Goal: Participate in discussion

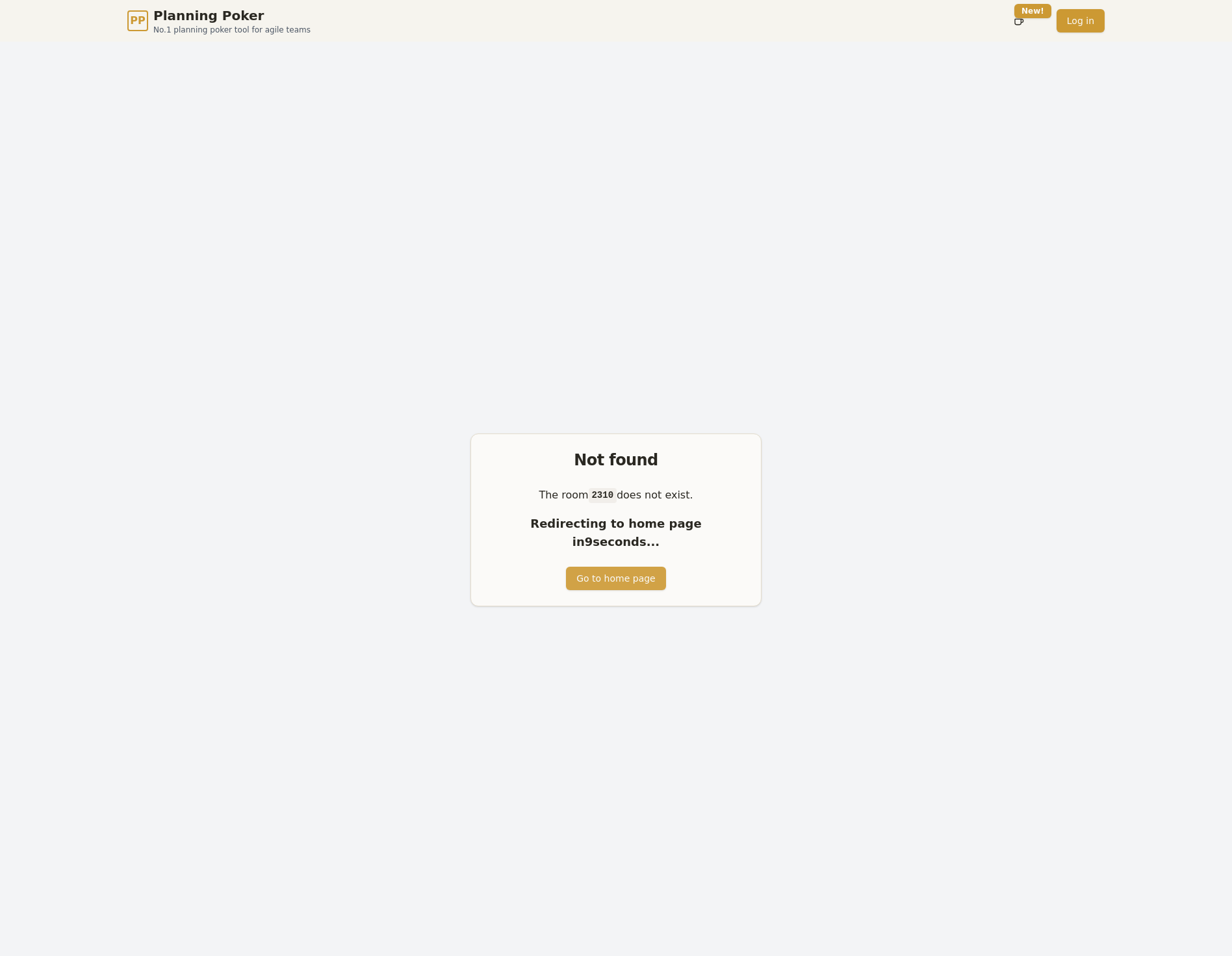
click at [610, 576] on button "Go to home page" at bounding box center [615, 578] width 99 height 23
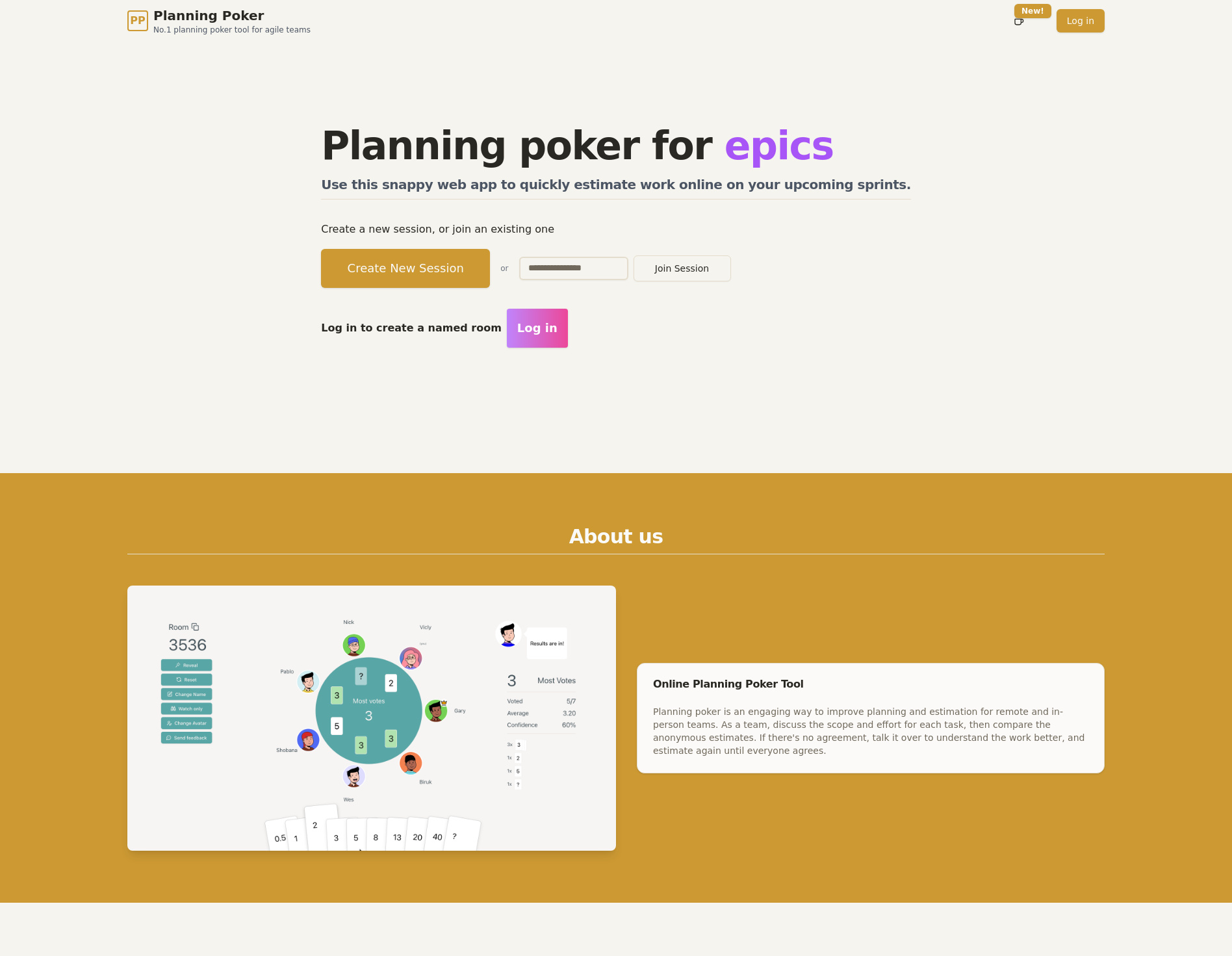
click at [628, 269] on input "text" at bounding box center [573, 268] width 109 height 23
type input "****"
drag, startPoint x: 772, startPoint y: 322, endPoint x: 784, endPoint y: 279, distance: 44.6
click at [772, 322] on div "Log in to create a named room Log in" at bounding box center [616, 328] width 590 height 39
click at [731, 273] on button "Join Session" at bounding box center [681, 269] width 97 height 26
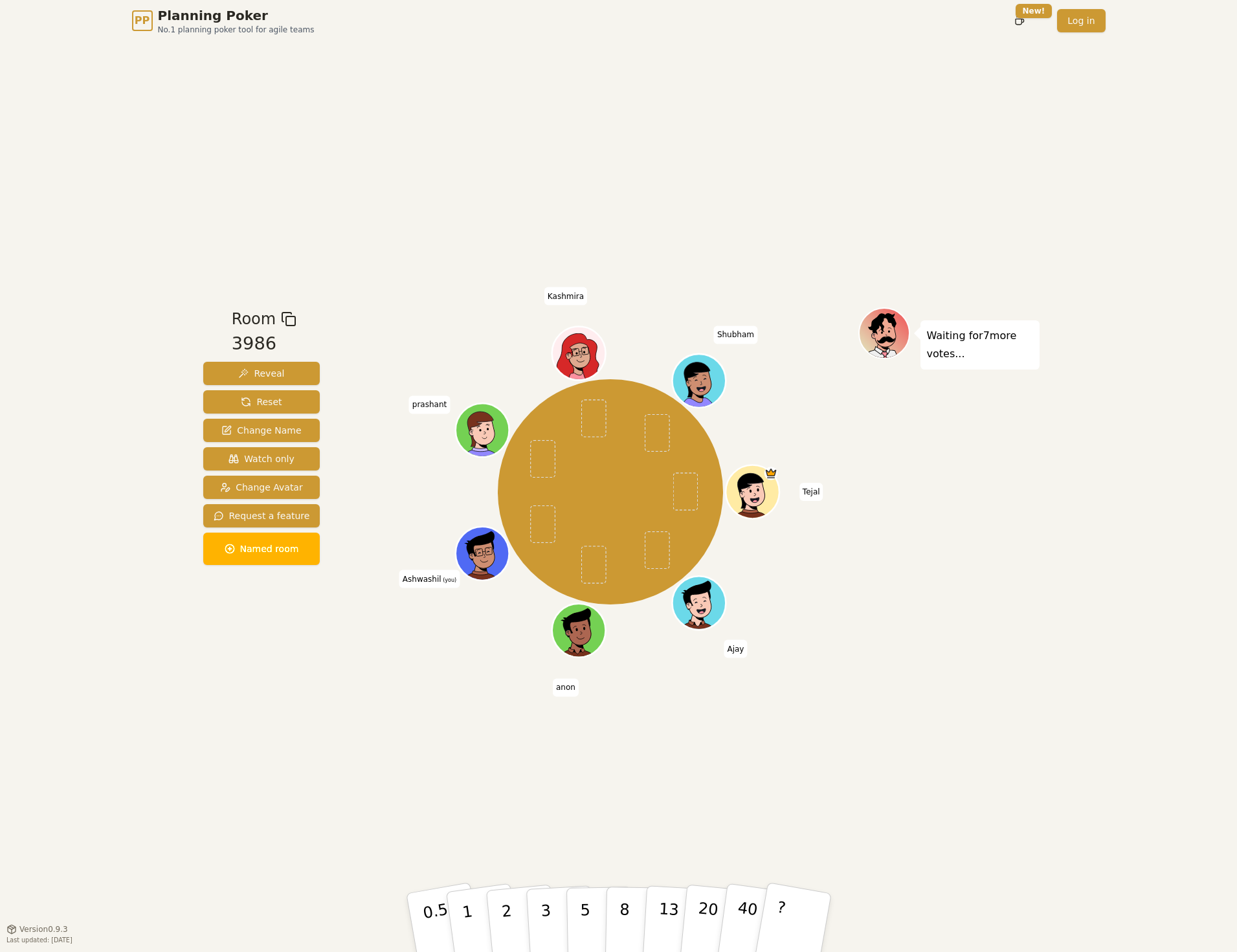
click at [930, 472] on div "Waiting for 7 more votes..." at bounding box center [949, 485] width 181 height 356
click at [454, 905] on button "1" at bounding box center [483, 922] width 77 height 105
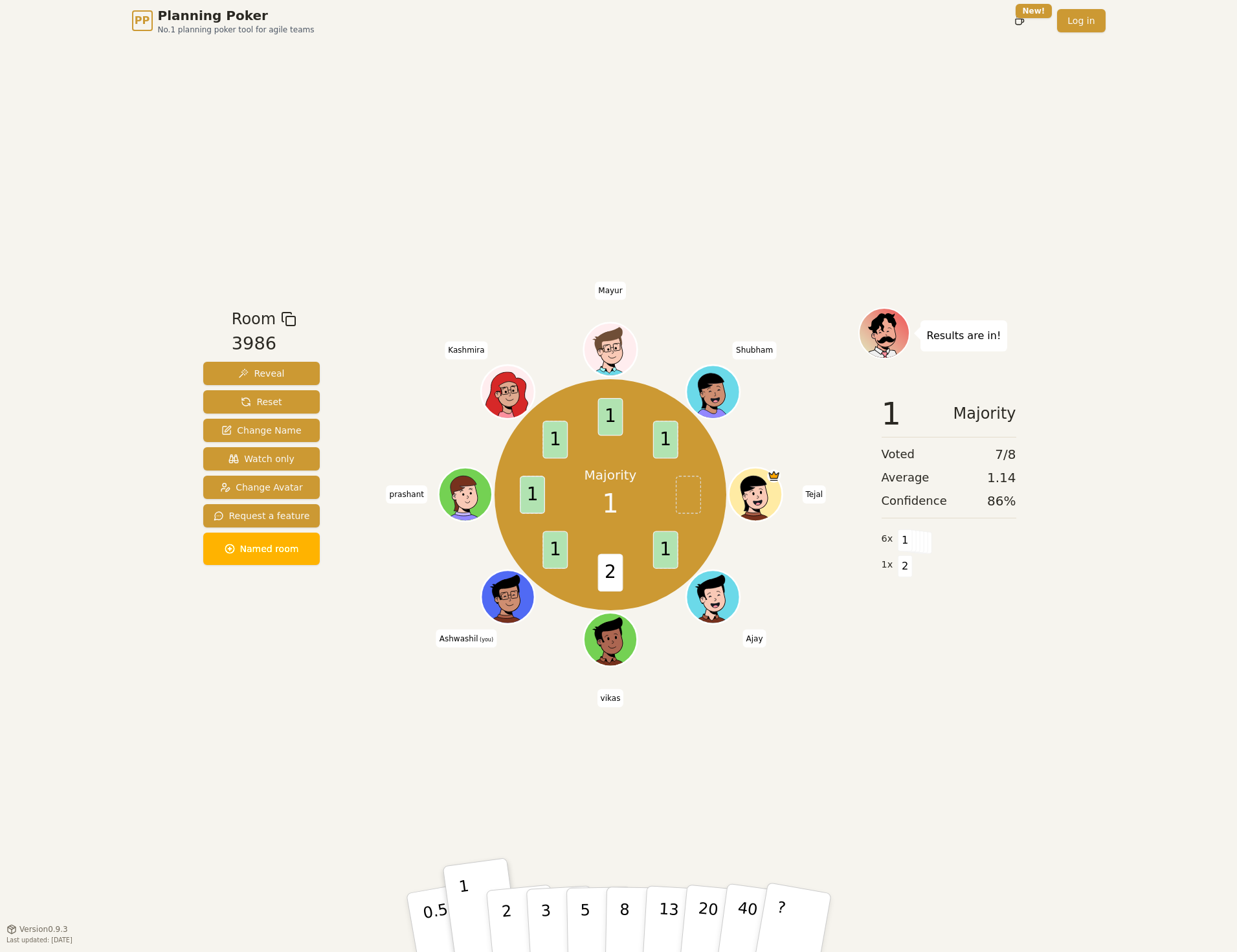
click at [907, 535] on span "1" at bounding box center [905, 540] width 15 height 22
click at [912, 539] on span at bounding box center [910, 540] width 15 height 22
click at [922, 507] on span "Confidence" at bounding box center [914, 501] width 65 height 18
click at [997, 500] on span "86 %" at bounding box center [1001, 501] width 28 height 18
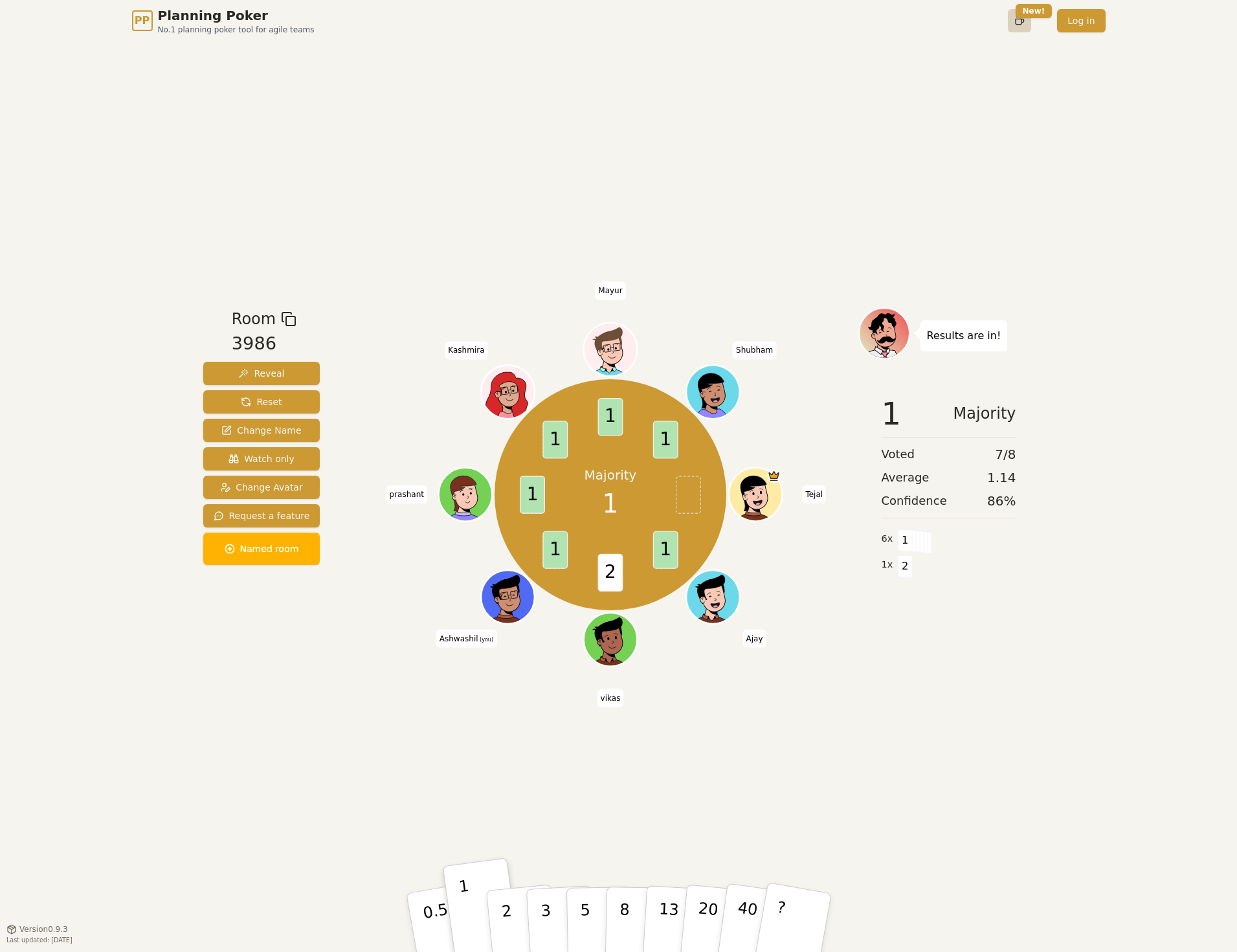
click at [1017, 28] on html "PP Planning Poker No.1 planning poker tool for agile teams Toggle theme New! Lo…" at bounding box center [618, 476] width 1237 height 952
click at [887, 47] on span "Default" at bounding box center [894, 48] width 33 height 13
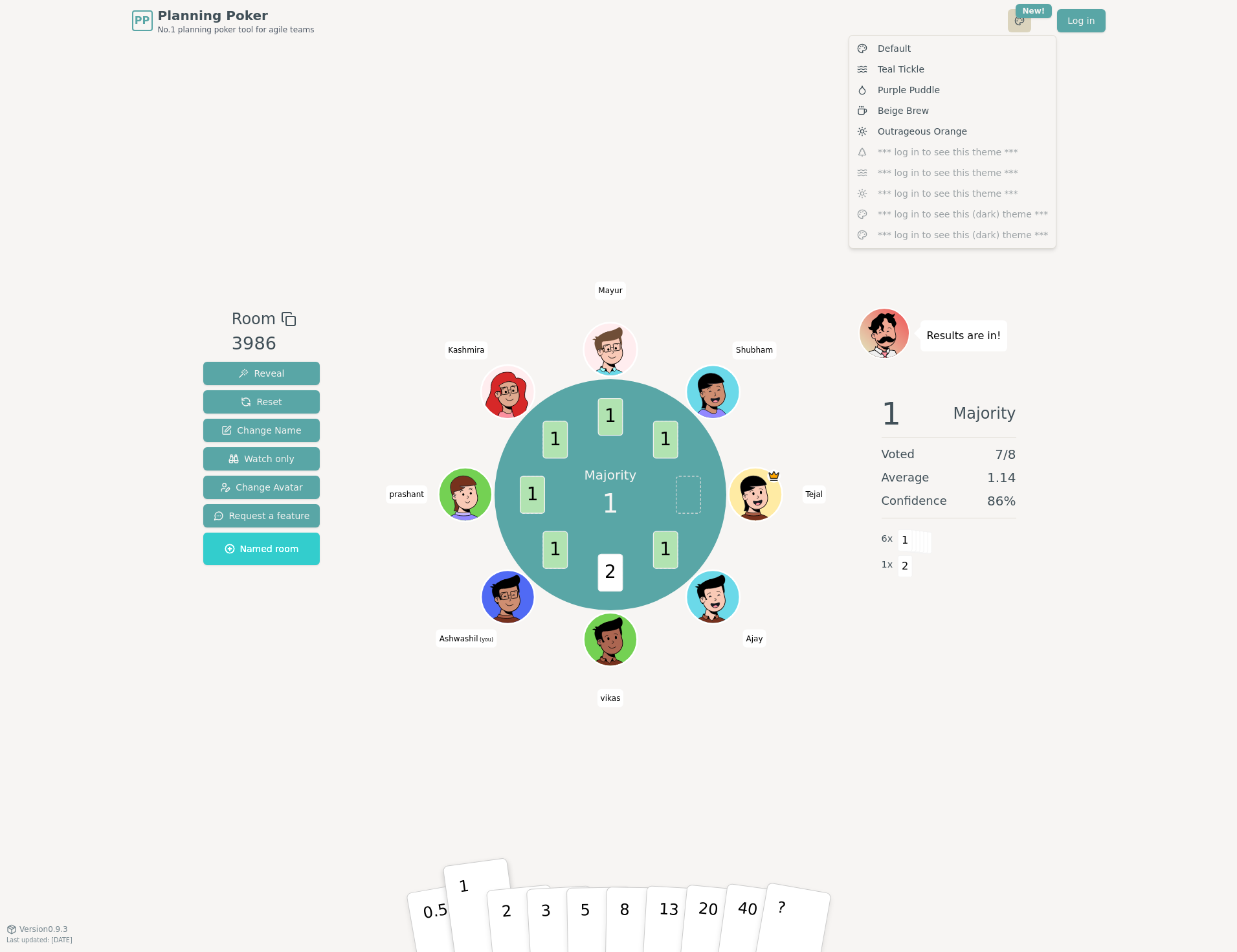
click at [1019, 23] on html "PP Planning Poker No.1 planning poker tool for agile teams Toggle theme New! Lo…" at bounding box center [618, 476] width 1237 height 952
click at [901, 78] on div "Teal Tickle" at bounding box center [952, 69] width 201 height 21
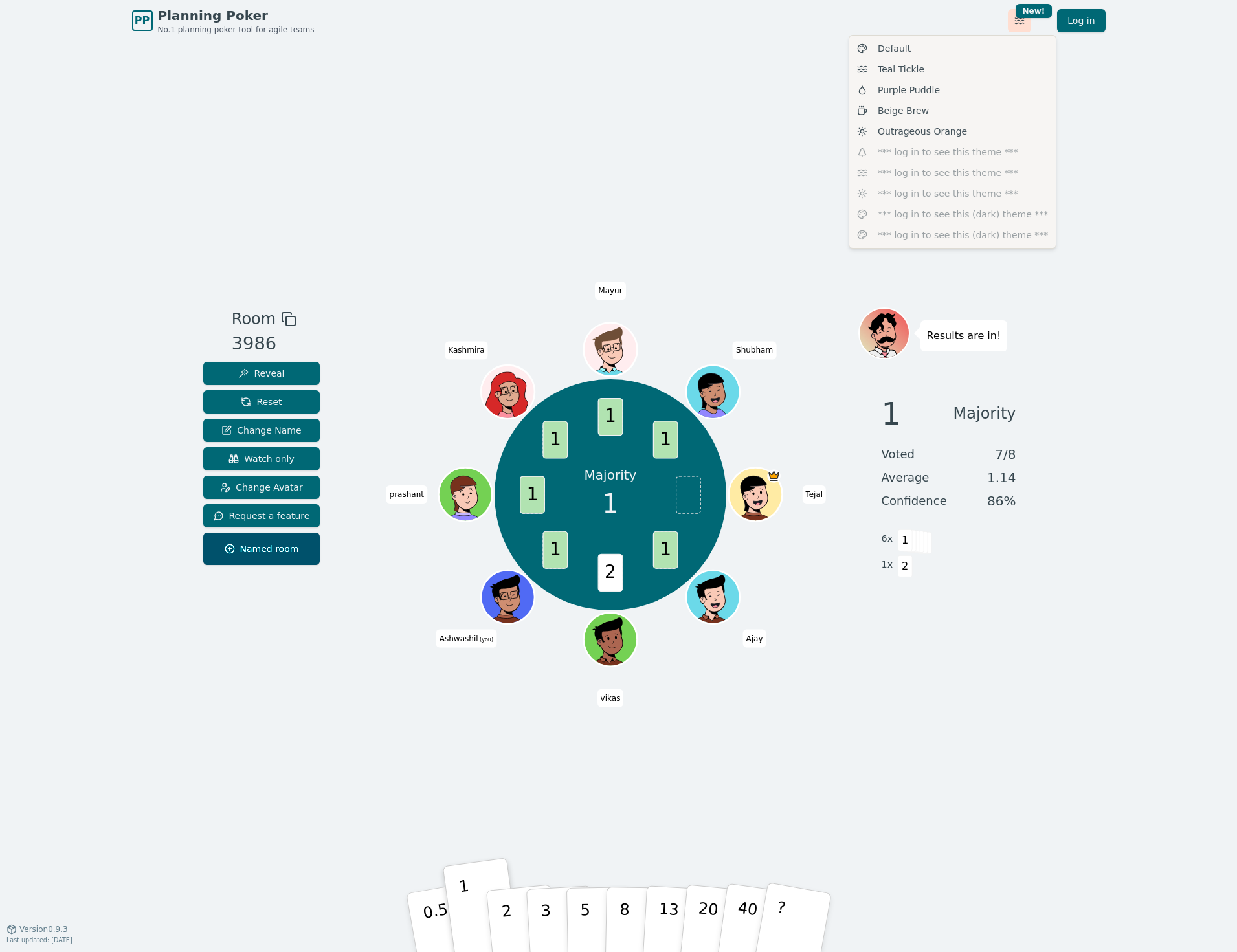
click at [1015, 23] on html "PP Planning Poker No.1 planning poker tool for agile teams Toggle theme New! Lo…" at bounding box center [618, 476] width 1237 height 952
click at [894, 126] on span "Outrageous Orange" at bounding box center [923, 131] width 89 height 13
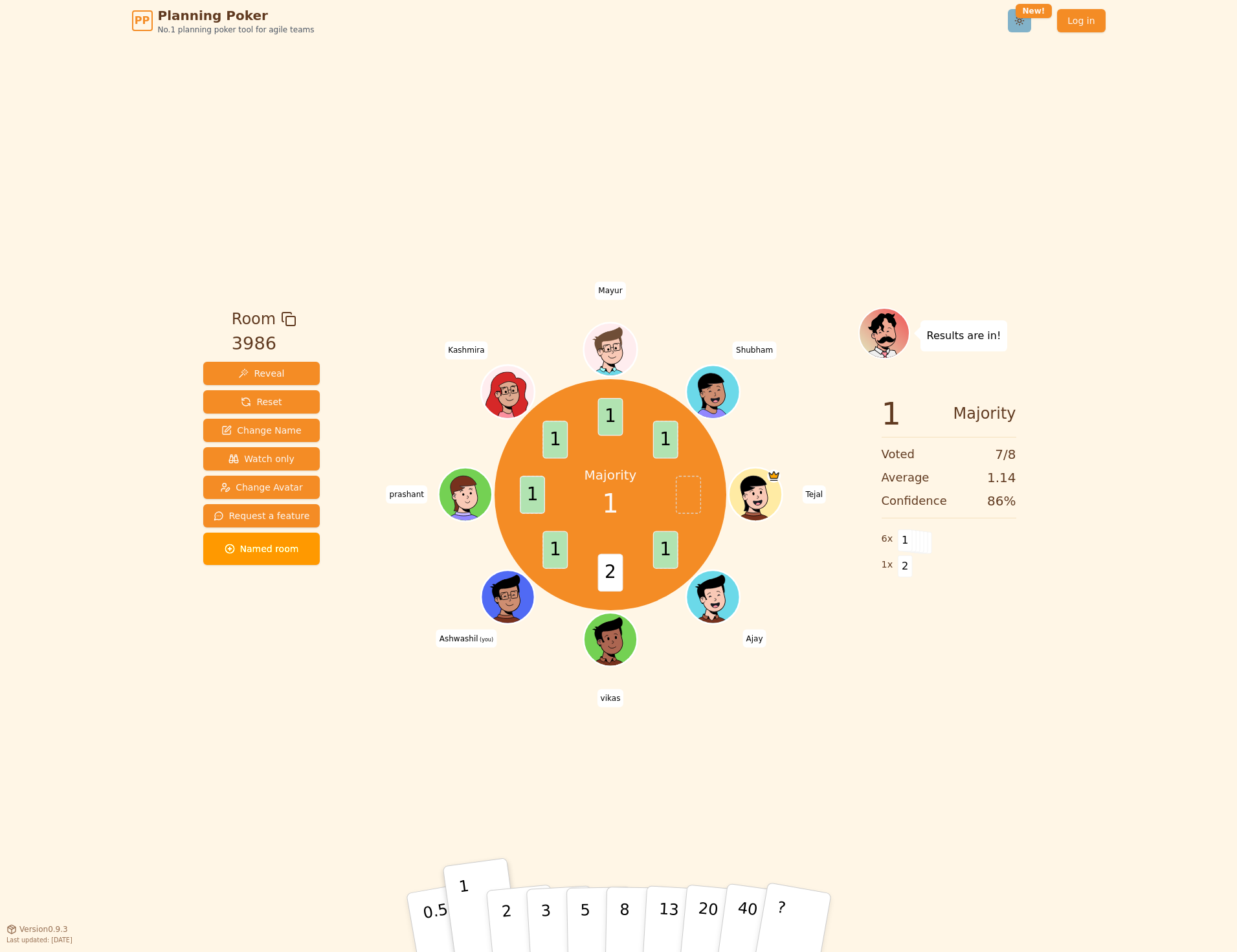
click at [1024, 25] on html "PP Planning Poker No.1 planning poker tool for agile teams Toggle theme New! Lo…" at bounding box center [618, 476] width 1237 height 952
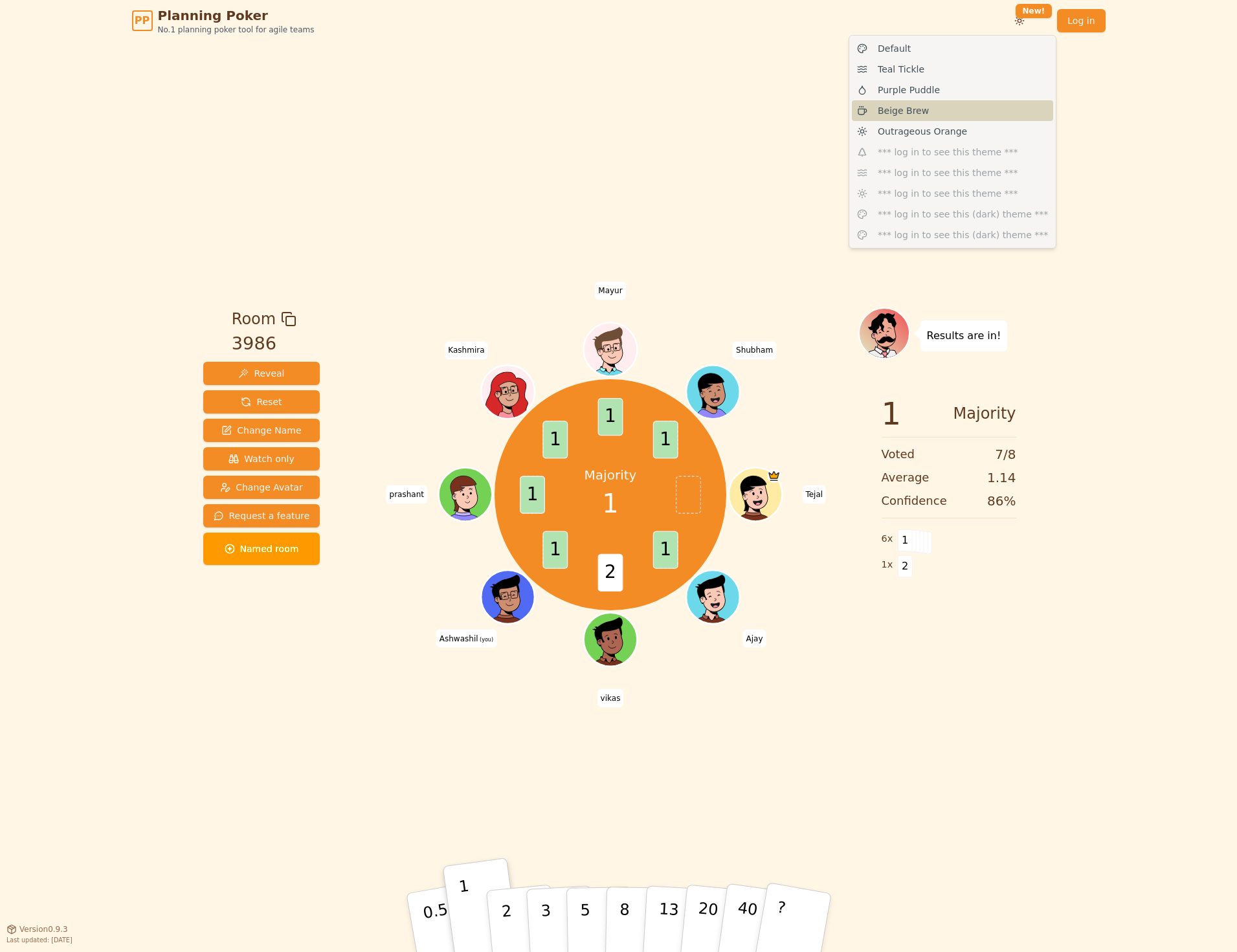
click at [892, 110] on span "Beige Brew" at bounding box center [903, 111] width 51 height 13
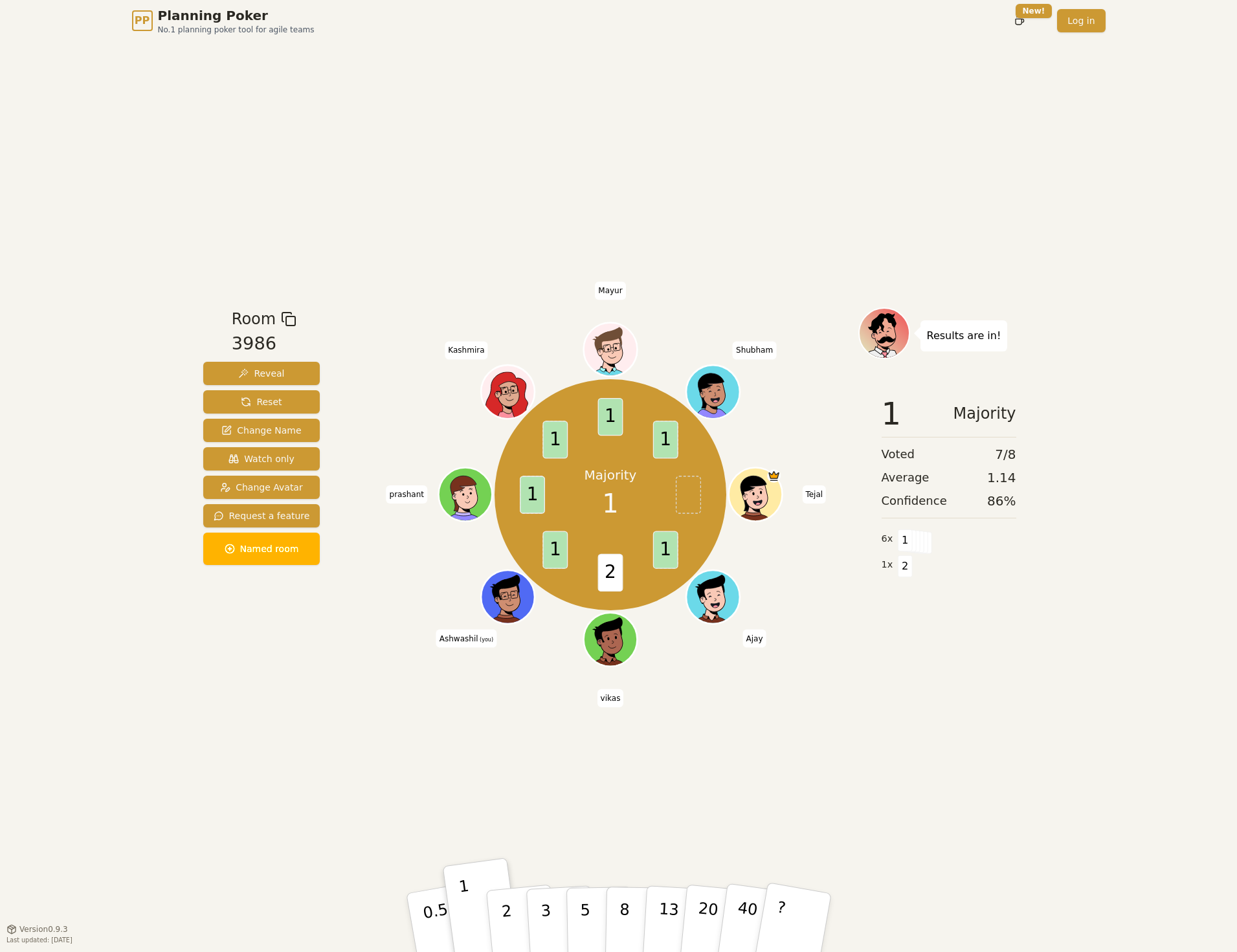
click at [614, 230] on div "Room 3986 Reveal Reset Change Name Watch only Change Avatar Request a feature N…" at bounding box center [619, 485] width 842 height 887
click at [926, 205] on div "Room 3986 Reveal Reset Change Name Watch only Change Avatar Request a feature N…" at bounding box center [619, 485] width 842 height 887
click at [611, 288] on span "Mayur" at bounding box center [610, 290] width 30 height 18
click at [975, 338] on p "Results are in!" at bounding box center [964, 336] width 74 height 18
click at [958, 336] on p "Results are in!" at bounding box center [964, 336] width 74 height 18
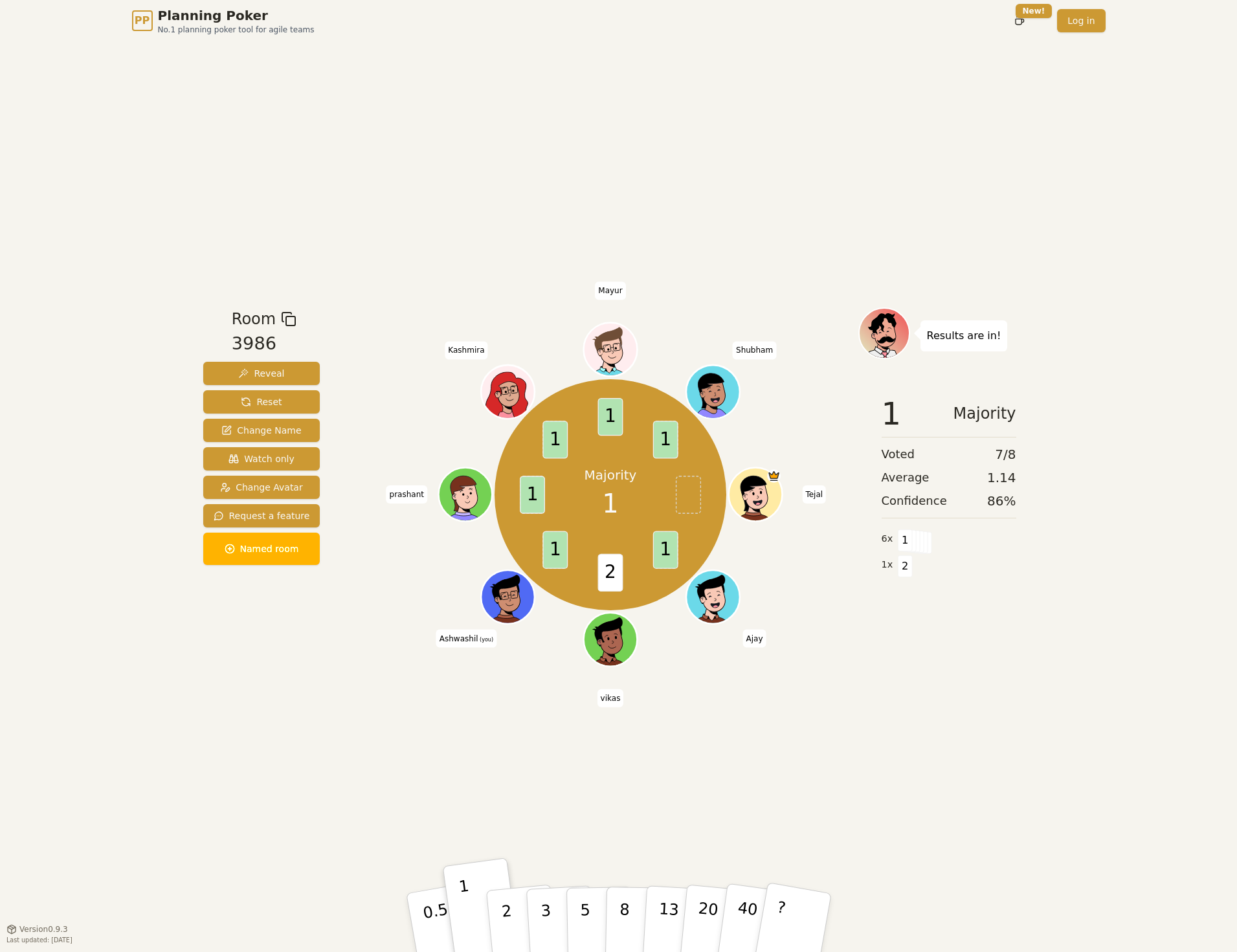
click at [826, 305] on div "Room 3986 Reveal Reset Change Name Watch only Change Avatar Request a feature N…" at bounding box center [619, 485] width 842 height 887
click at [883, 329] on icon at bounding box center [886, 332] width 49 height 6
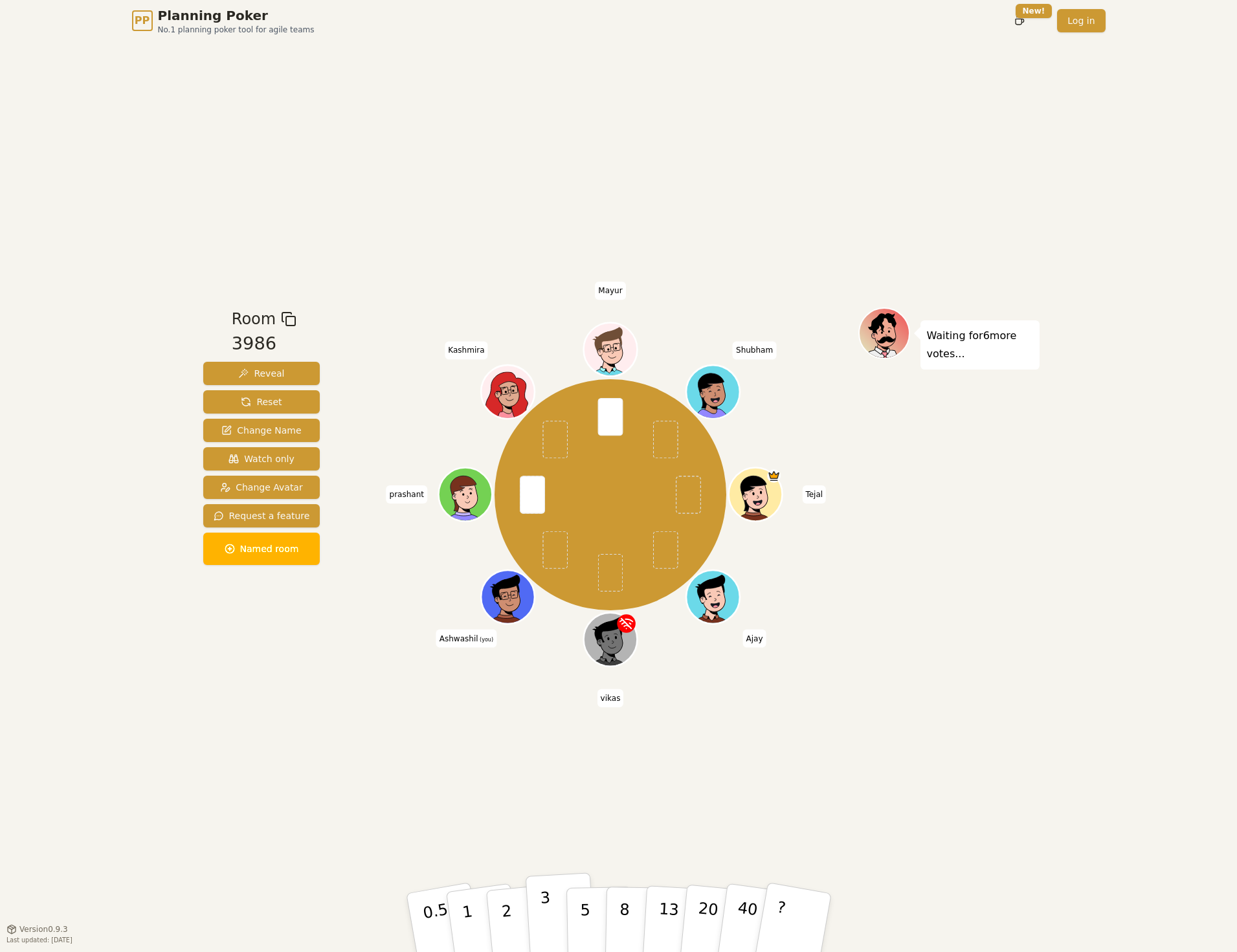
click at [547, 909] on p "3" at bounding box center [546, 924] width 14 height 71
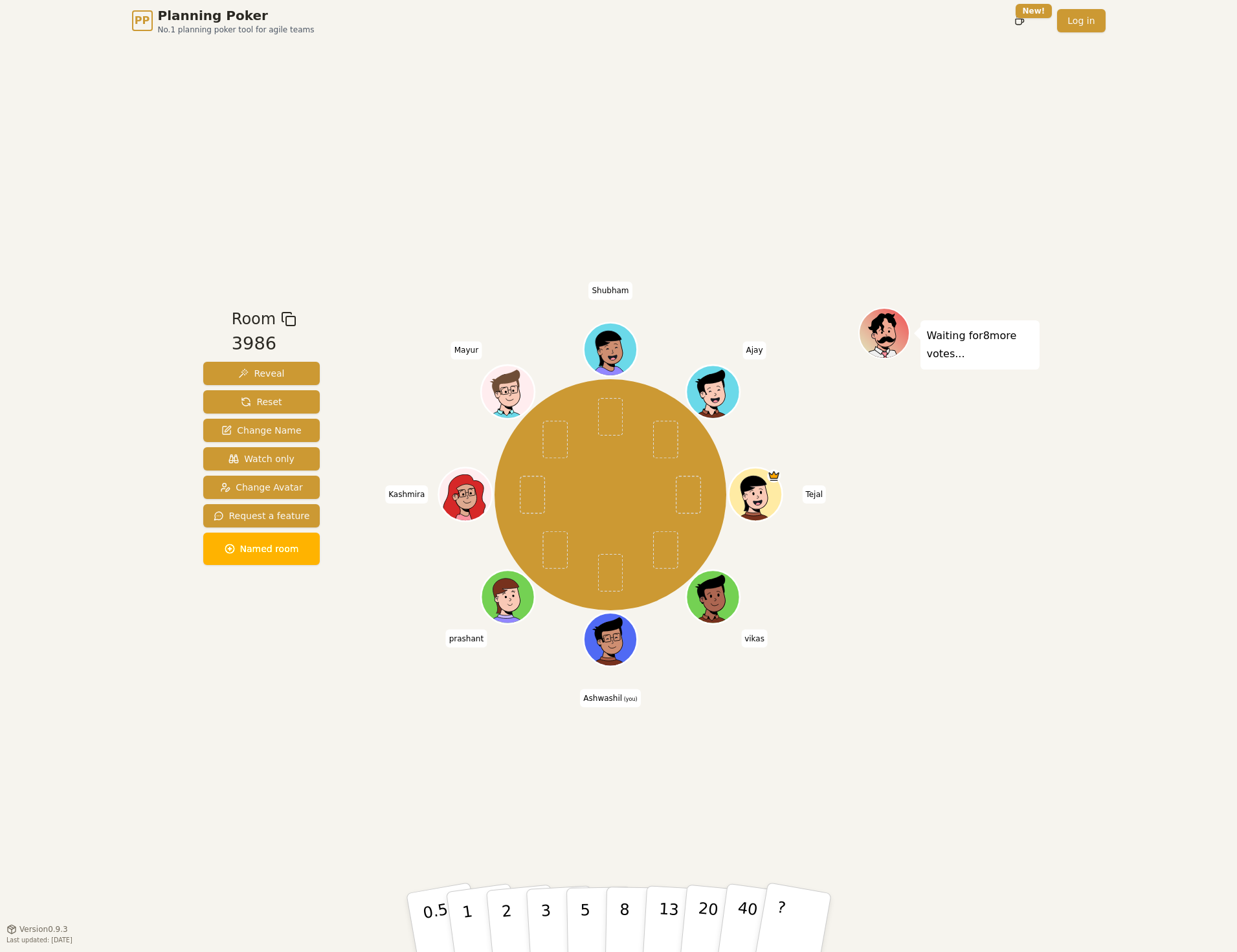
click at [402, 327] on div at bounding box center [610, 319] width 495 height 23
drag, startPoint x: 807, startPoint y: 126, endPoint x: 835, endPoint y: 81, distance: 53.0
click at [807, 126] on div "Room 3986 Reveal Reset Change Name Watch only Change Avatar Request a feature N…" at bounding box center [619, 485] width 842 height 887
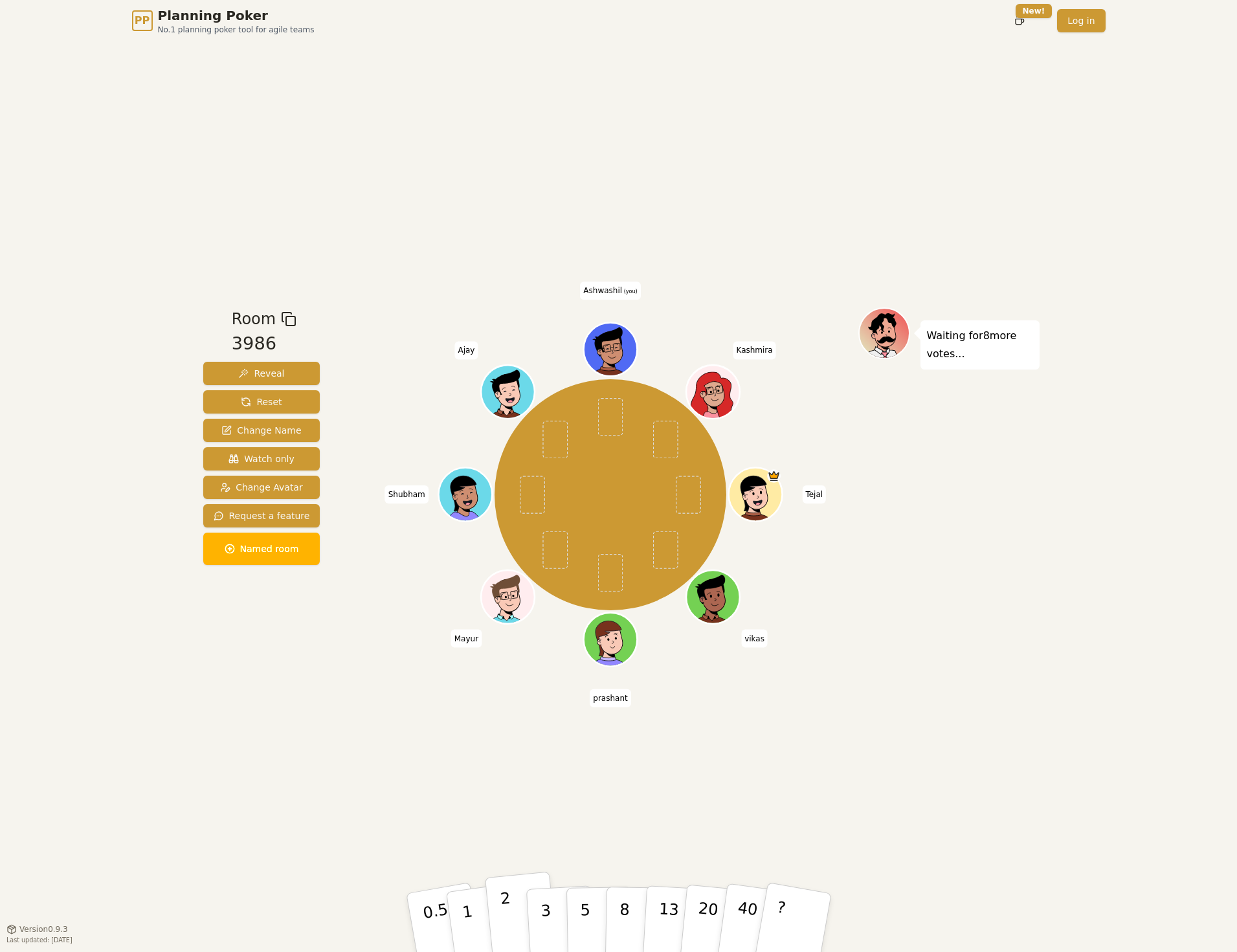
click at [507, 916] on p "2" at bounding box center [507, 925] width 17 height 71
click at [509, 902] on button "2" at bounding box center [521, 923] width 74 height 103
click at [546, 912] on p "3" at bounding box center [546, 924] width 14 height 71
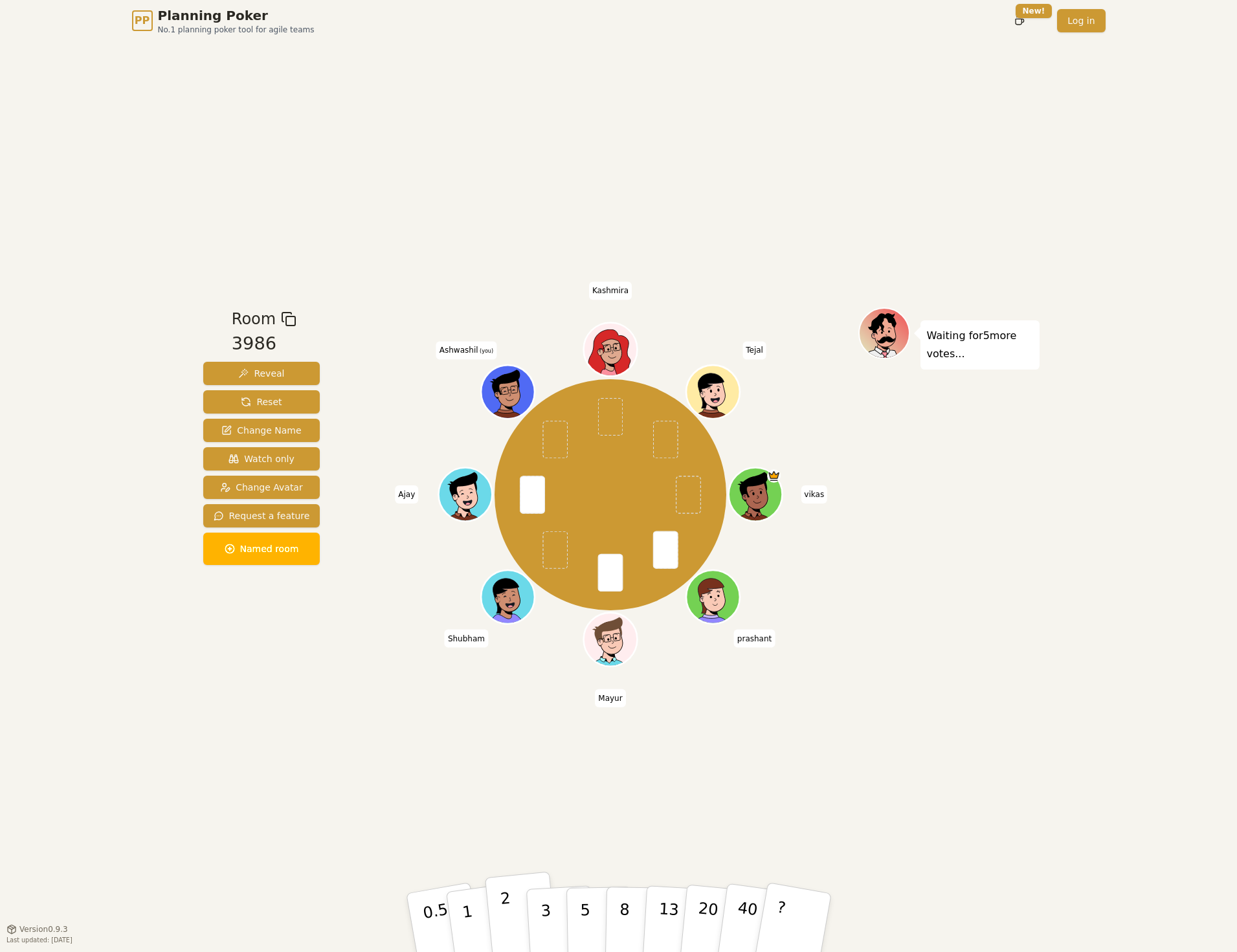
click at [502, 908] on p "2" at bounding box center [507, 925] width 17 height 71
click at [515, 907] on button "2" at bounding box center [521, 923] width 74 height 103
